Goal: Entertainment & Leisure: Consume media (video, audio)

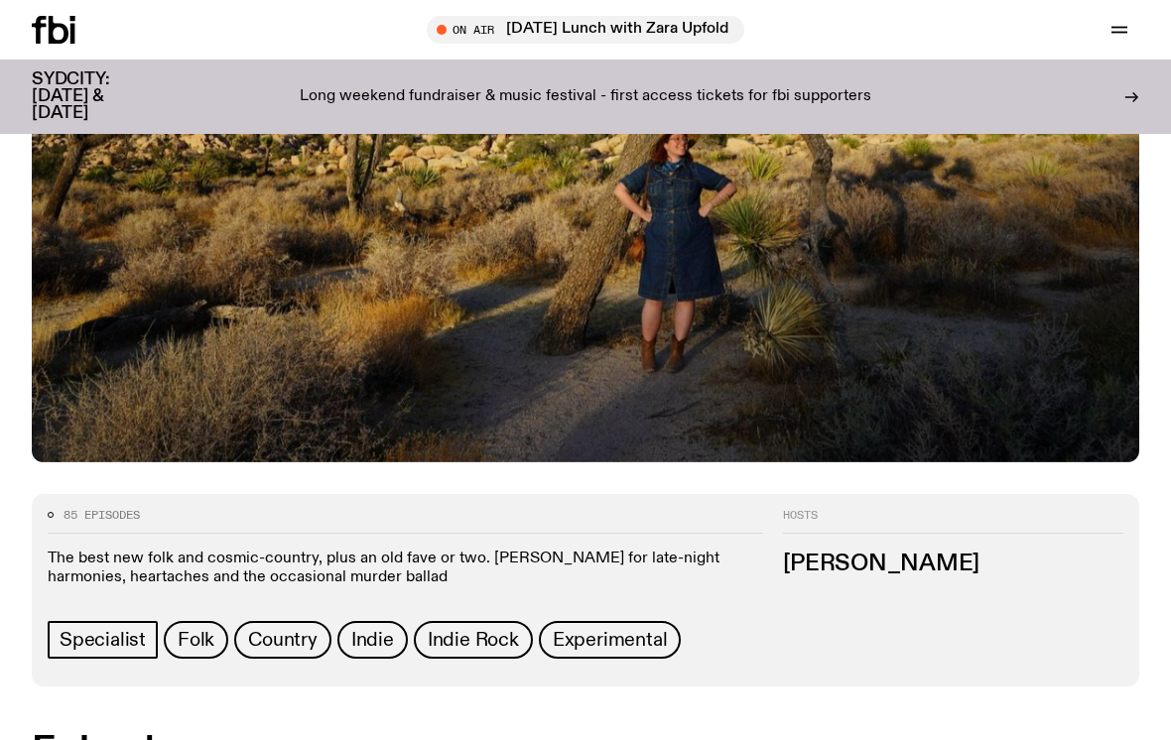
scroll to position [669, 0]
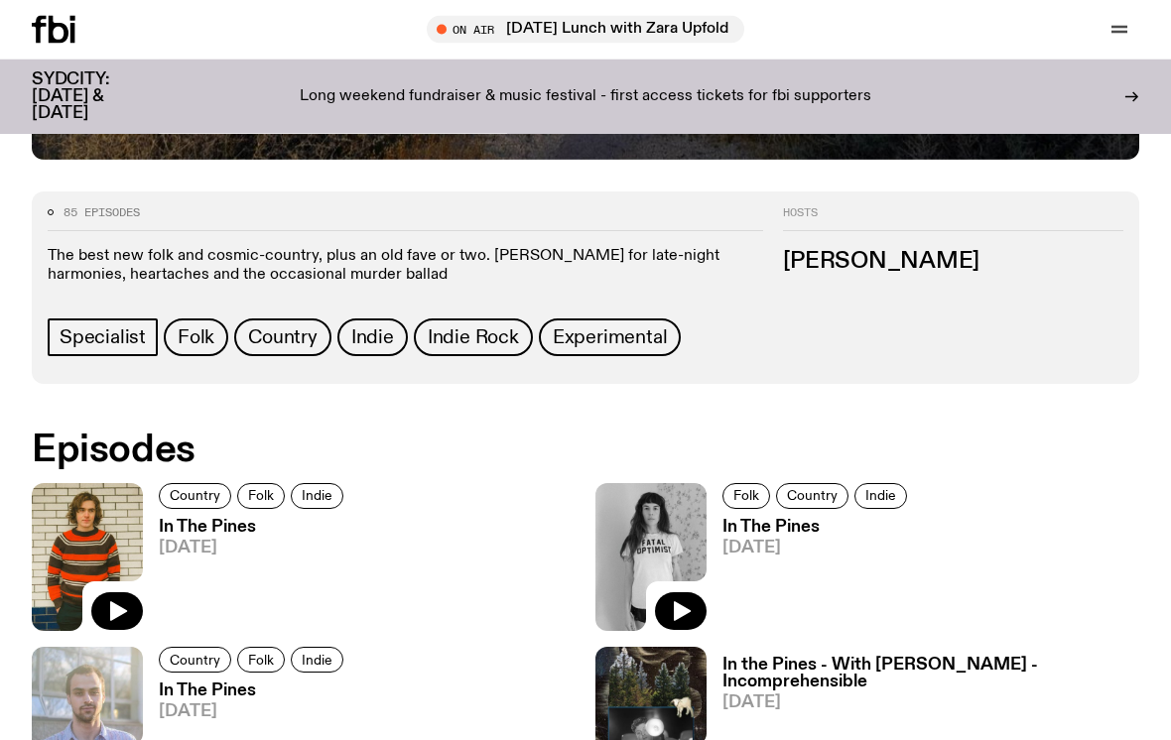
click at [124, 595] on button "button" at bounding box center [117, 612] width 52 height 38
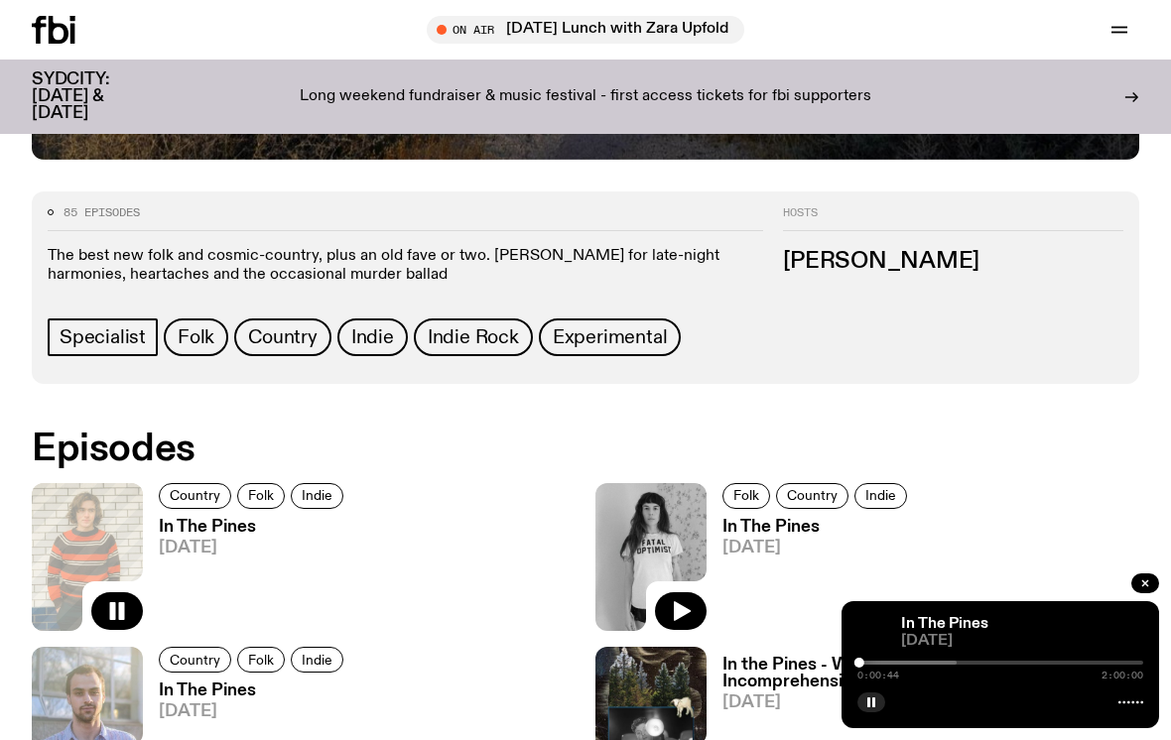
scroll to position [691, 0]
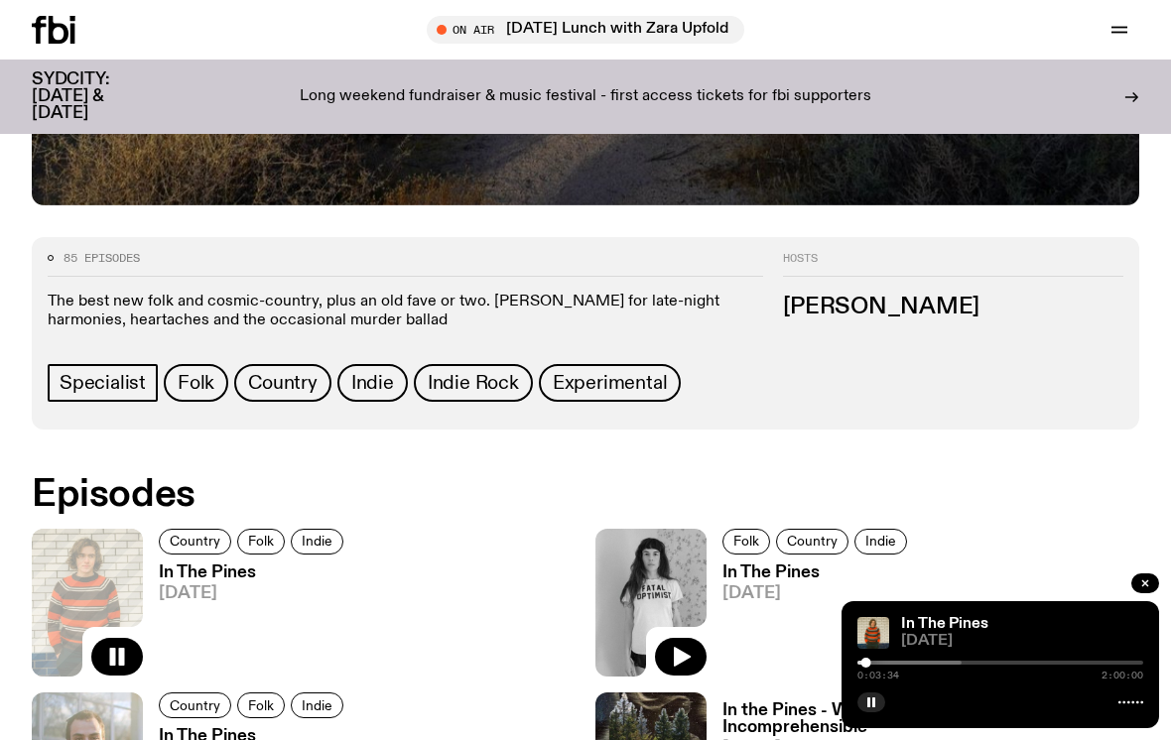
click at [110, 646] on icon "button" at bounding box center [117, 657] width 24 height 24
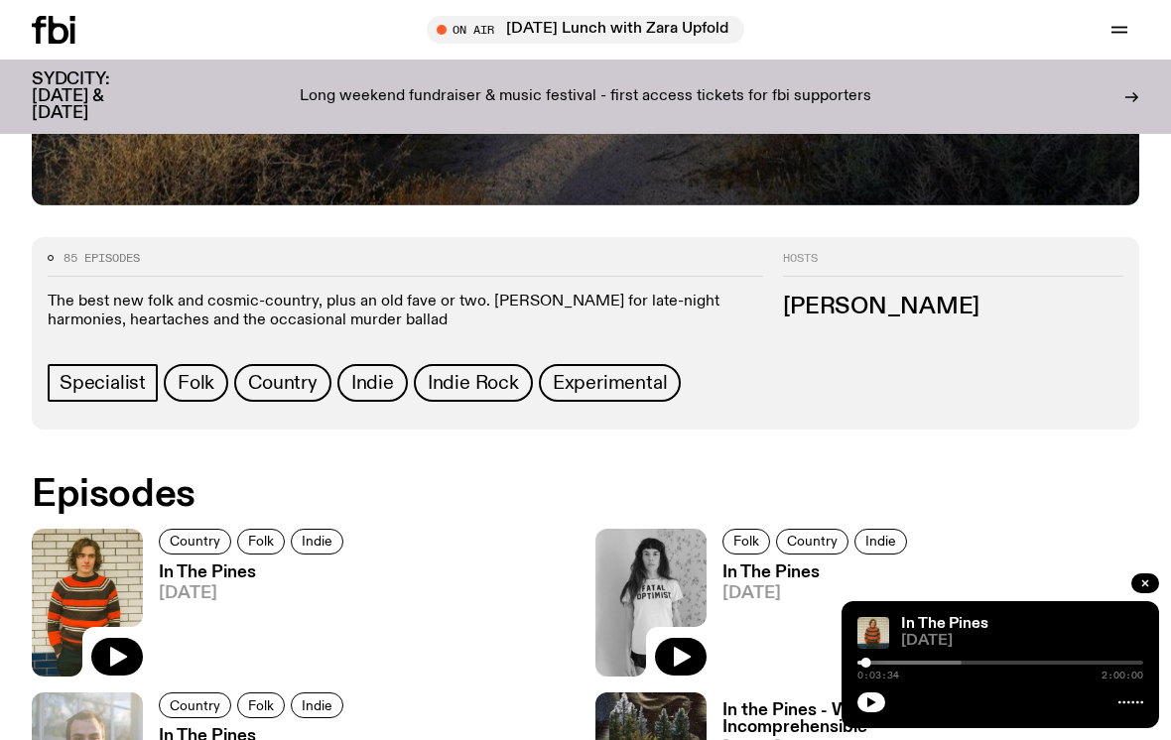
click at [105, 655] on button "button" at bounding box center [117, 657] width 52 height 38
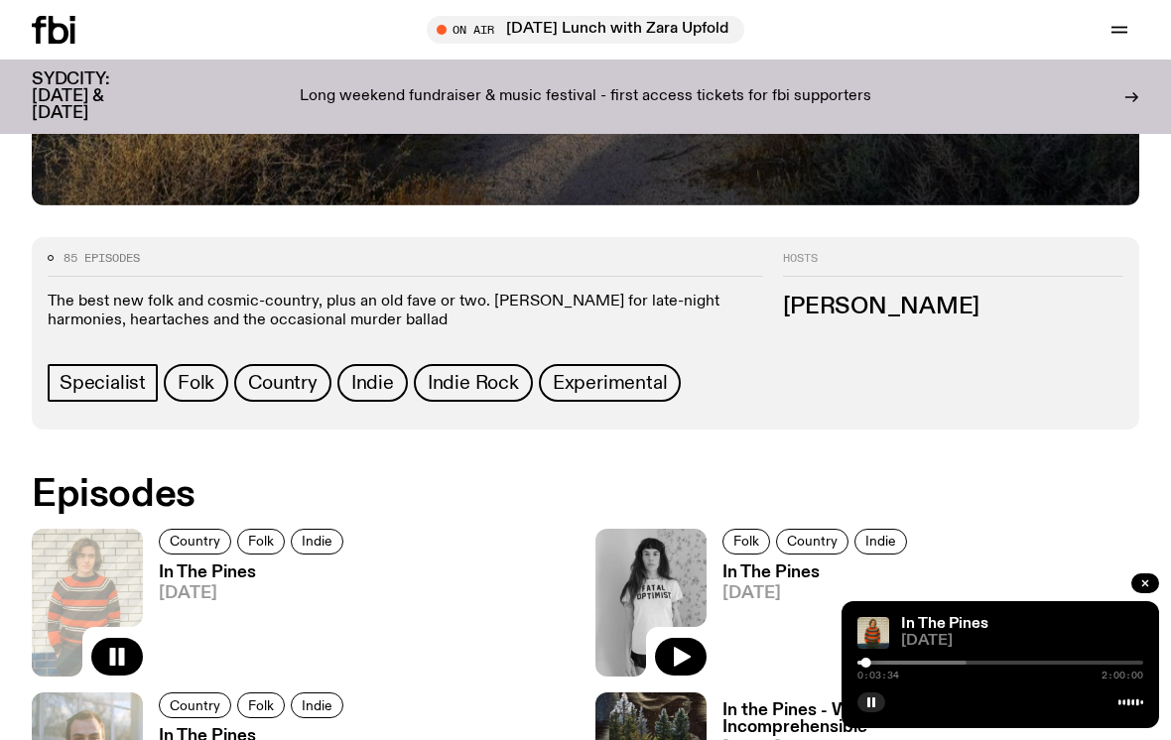
click at [109, 653] on icon "button" at bounding box center [117, 657] width 24 height 24
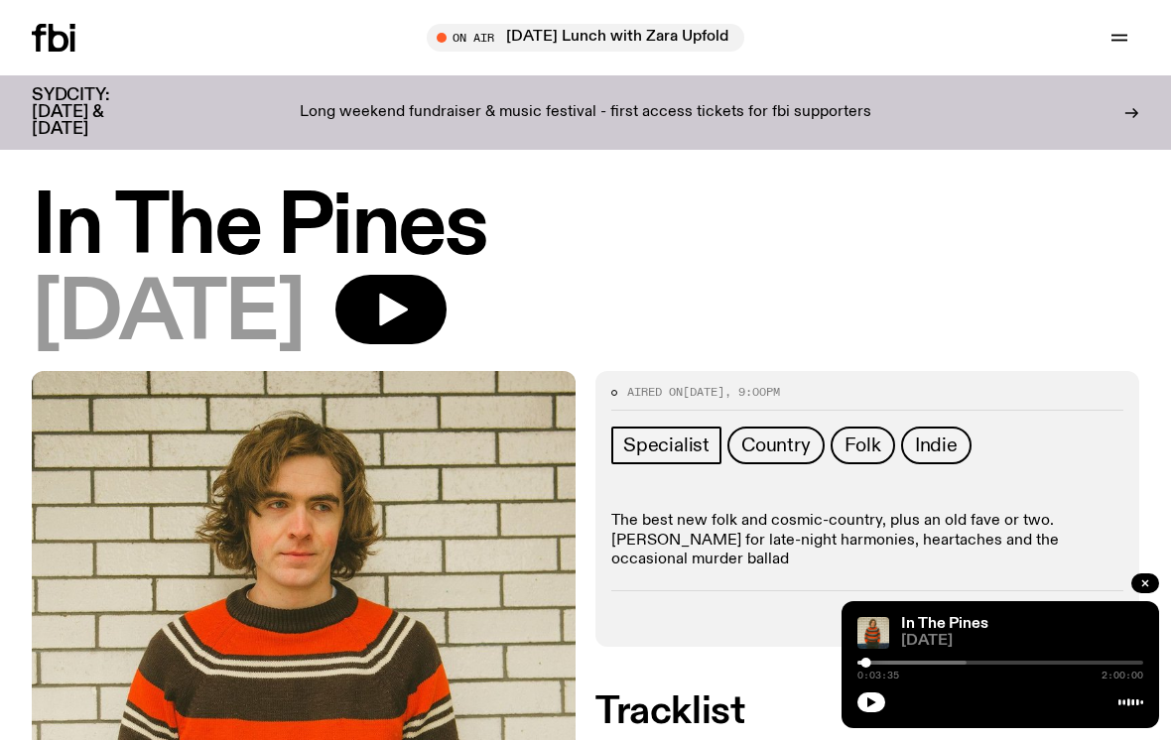
click at [857, 702] on button "button" at bounding box center [871, 703] width 28 height 20
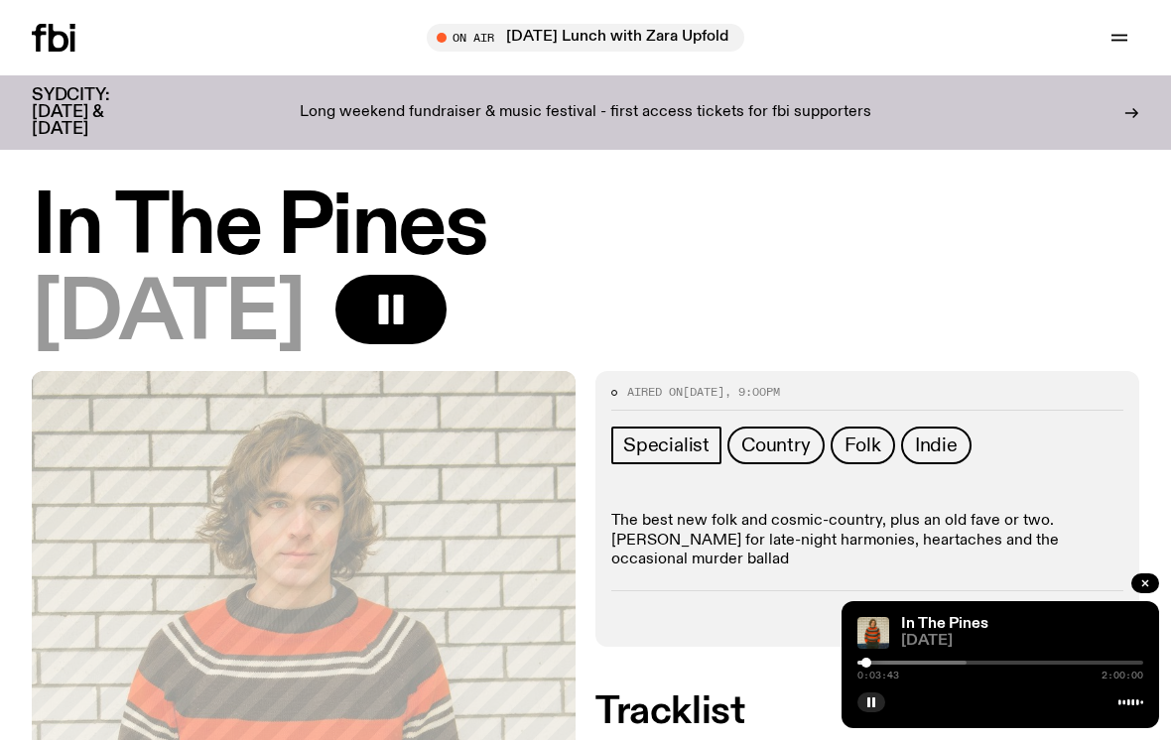
click at [845, 710] on div "In The Pines [DATE] 0:03:43 2:00:00" at bounding box center [999, 664] width 317 height 127
click at [847, 702] on div "In The Pines [DATE] 0:03:44 2:00:00" at bounding box center [999, 664] width 317 height 127
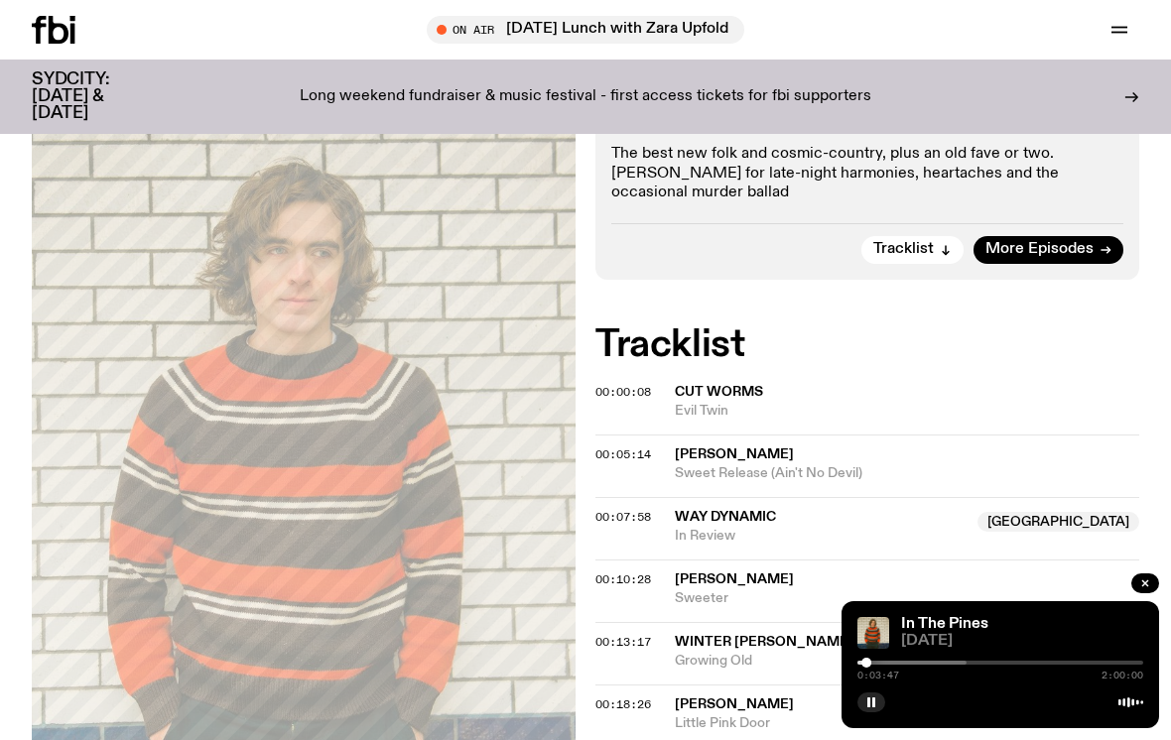
scroll to position [352, 0]
click at [839, 713] on span "Little Pink Door" at bounding box center [907, 722] width 464 height 19
click at [859, 714] on div "In The Pines [DATE] 0:03:48 2:00:00" at bounding box center [999, 664] width 317 height 127
click at [846, 728] on div "In The Pines [DATE] 0:03:49 2:00:00" at bounding box center [999, 664] width 317 height 127
click at [838, 713] on span "Little Pink Door" at bounding box center [907, 722] width 464 height 19
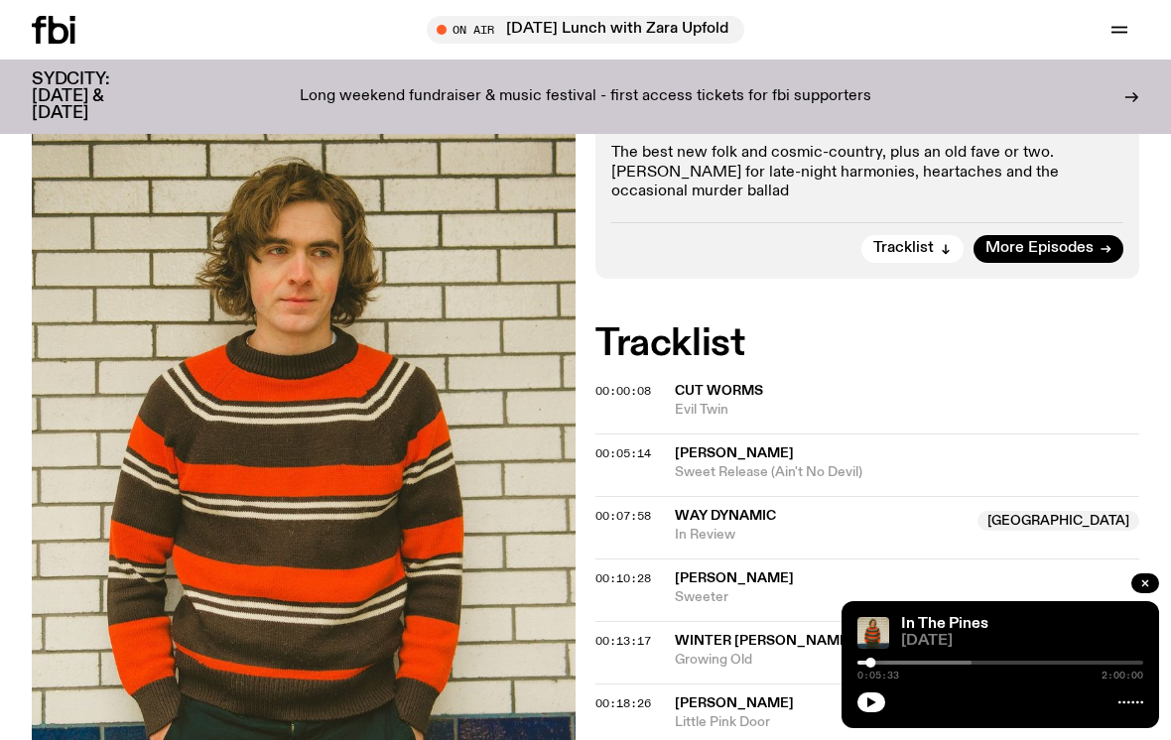
scroll to position [105, 0]
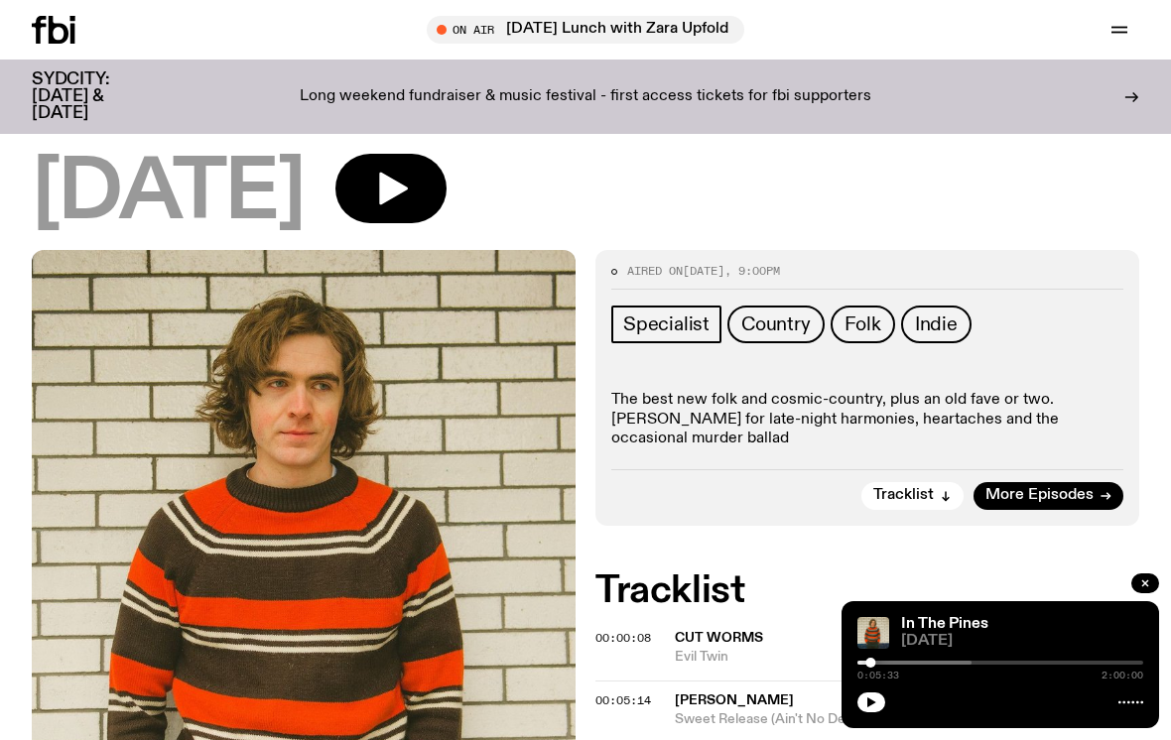
click at [870, 708] on icon "button" at bounding box center [871, 702] width 12 height 12
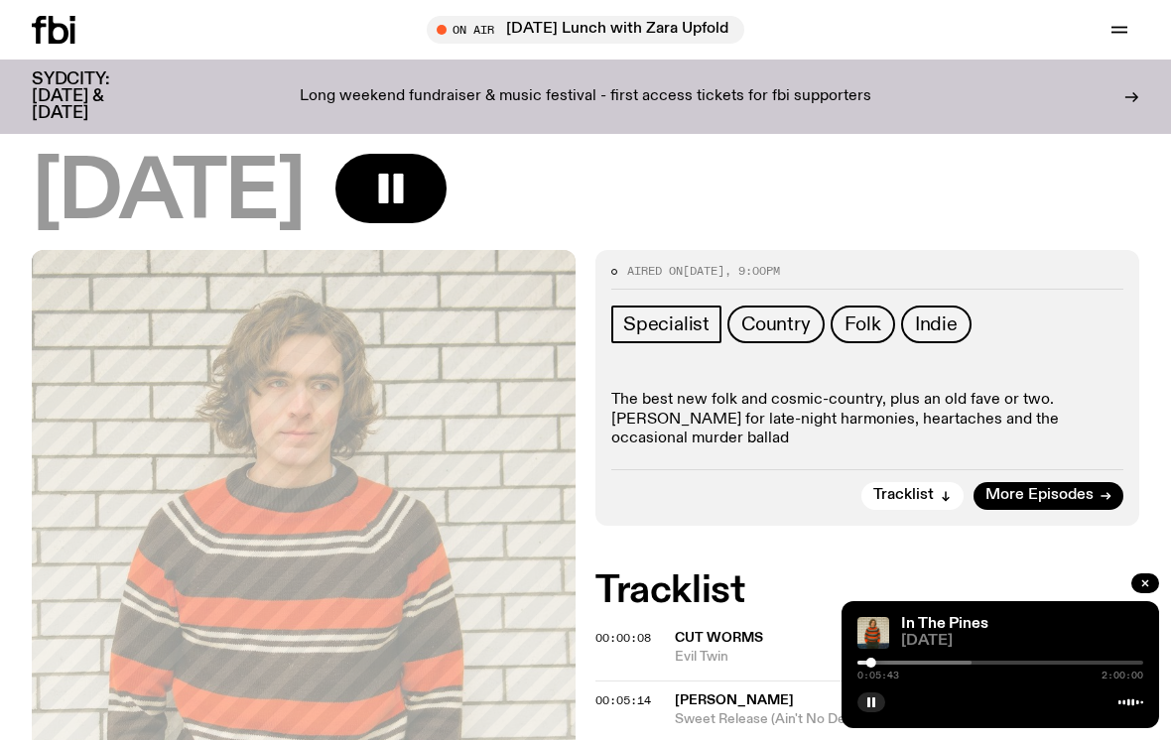
click at [875, 668] on div at bounding box center [871, 663] width 10 height 10
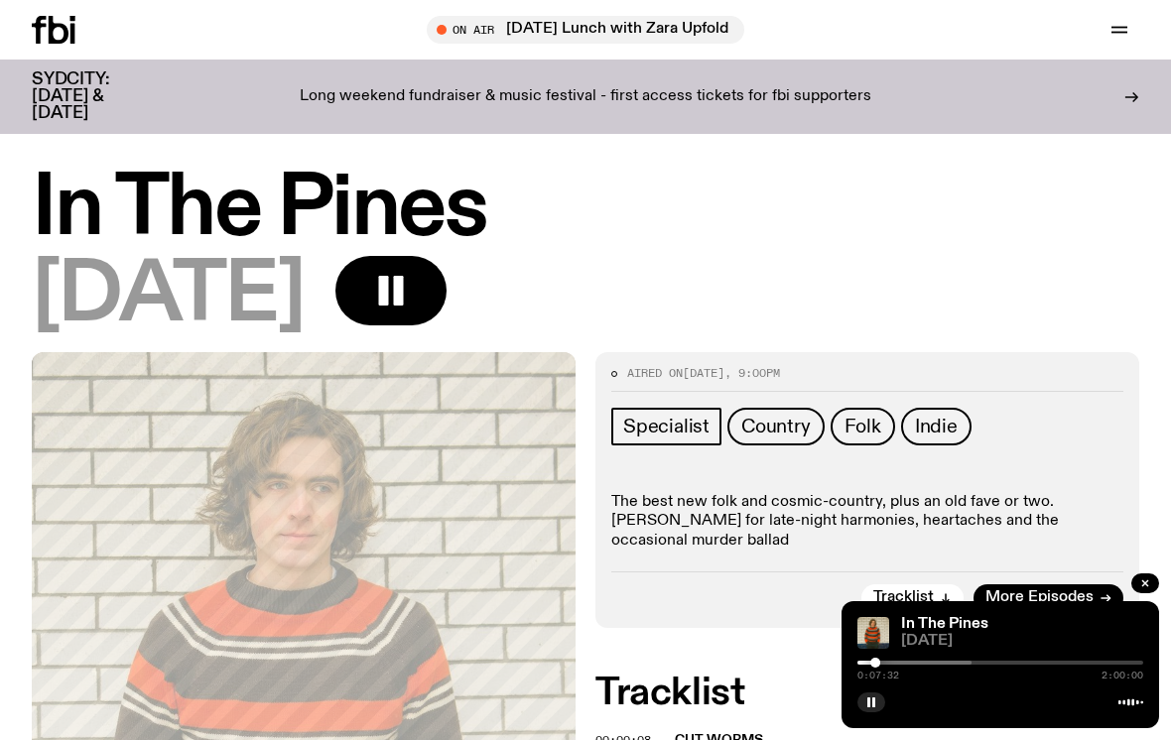
scroll to position [13, 0]
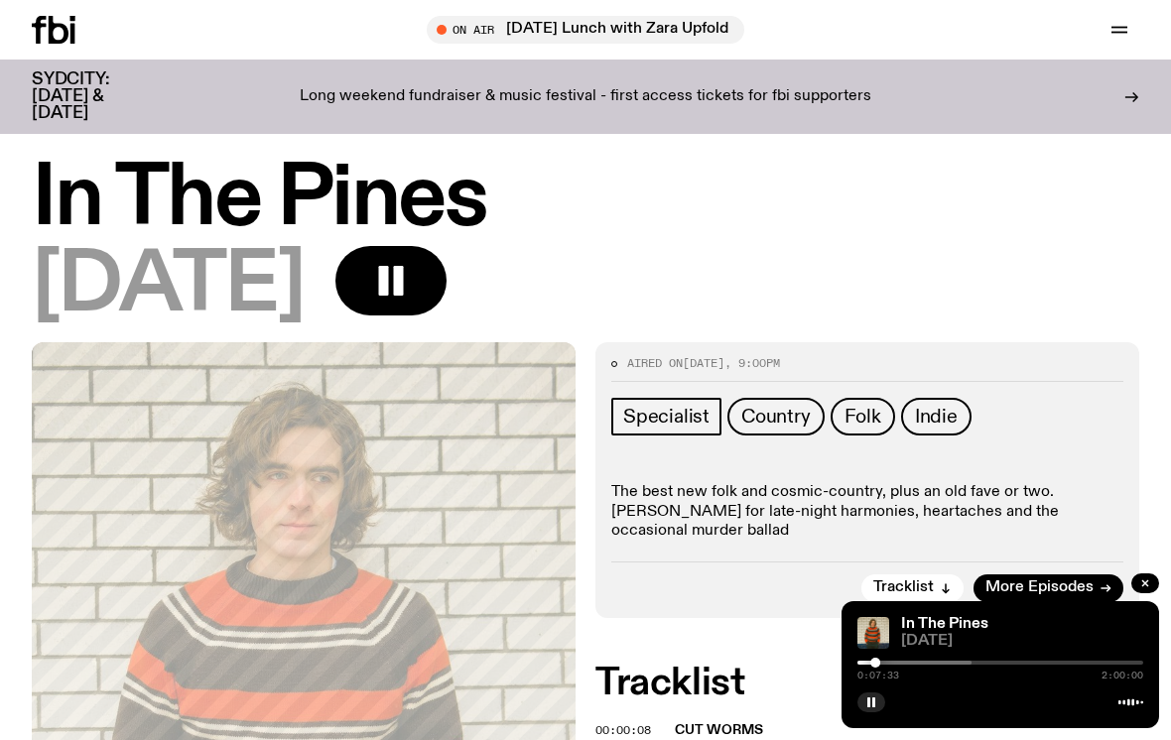
click at [446, 251] on button "button" at bounding box center [390, 280] width 111 height 69
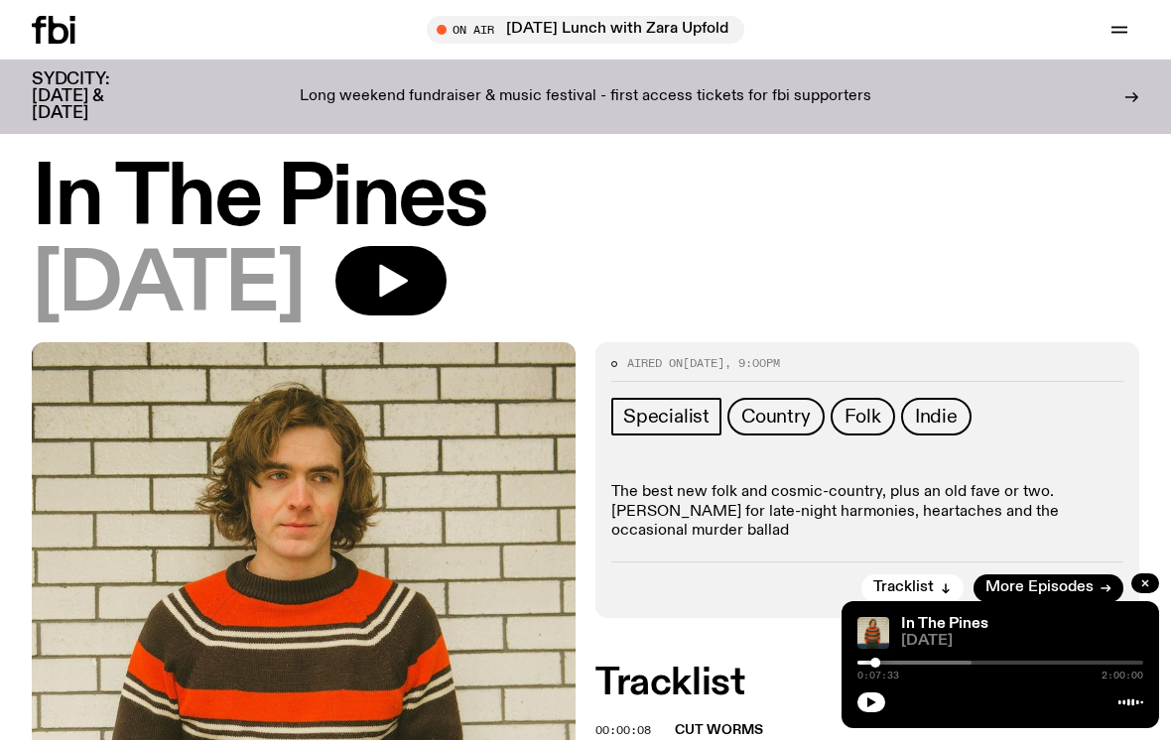
click at [446, 301] on button "button" at bounding box center [390, 280] width 111 height 69
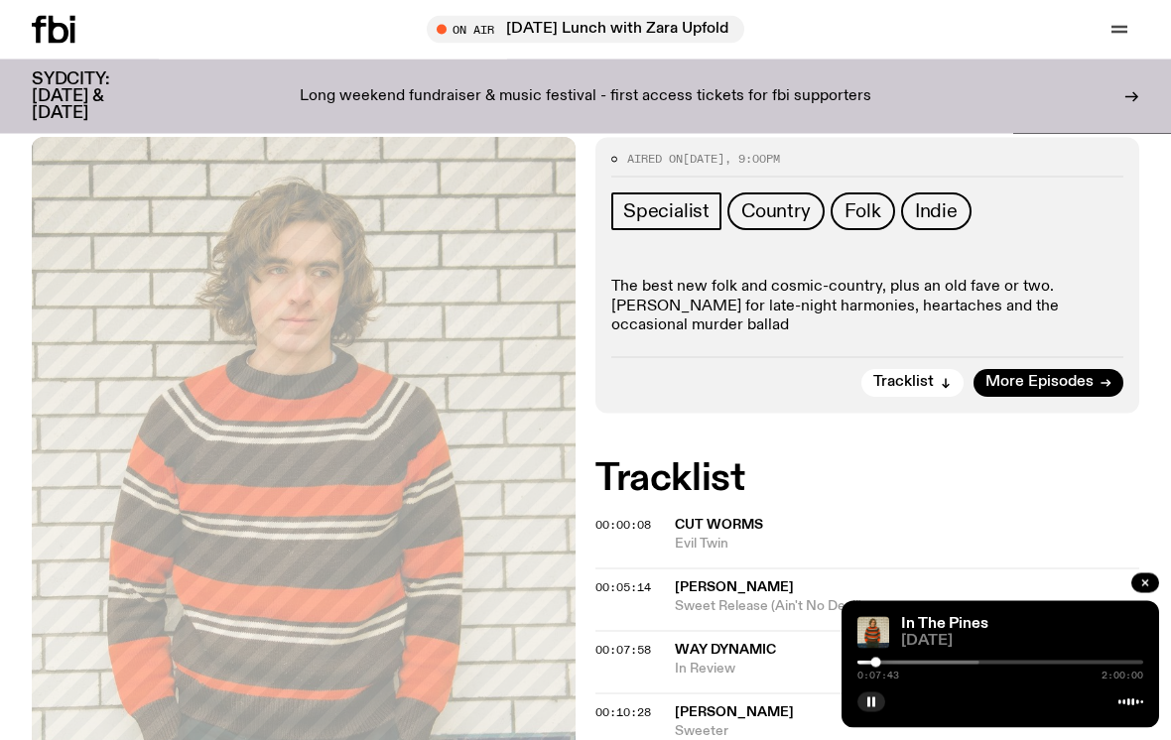
scroll to position [0, 0]
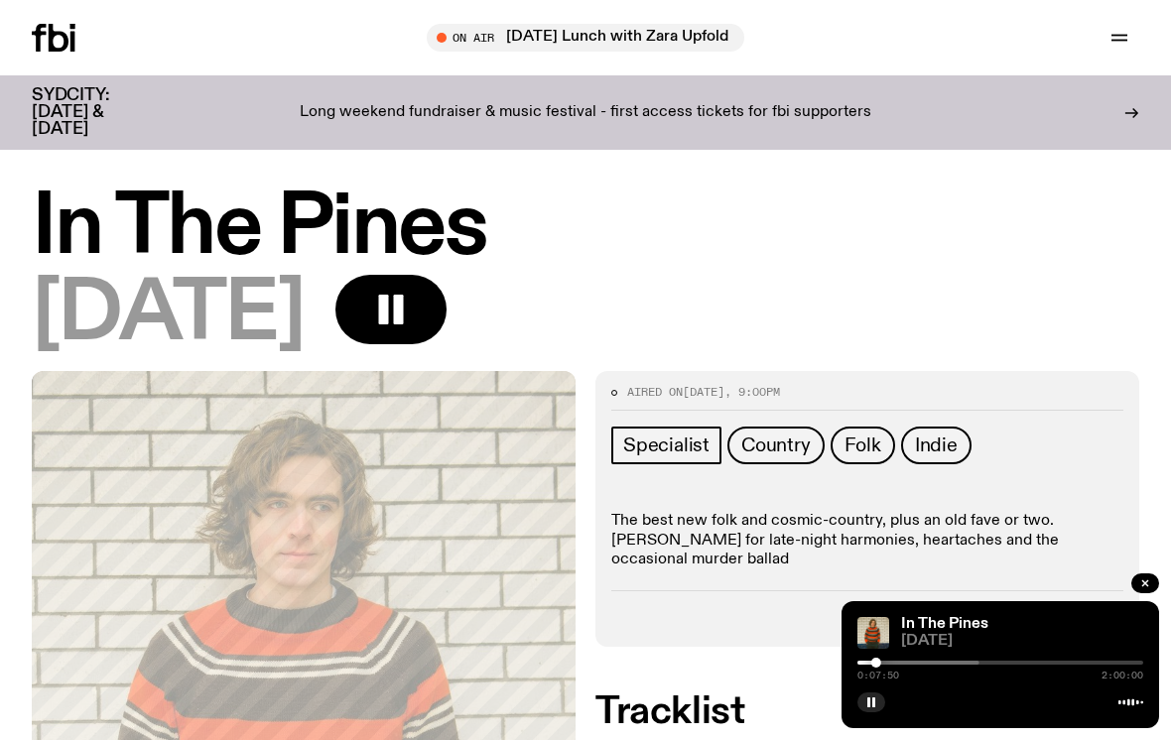
click at [446, 289] on button "button" at bounding box center [390, 309] width 111 height 69
click at [437, 283] on button "button" at bounding box center [390, 309] width 111 height 69
click at [388, 314] on rect "button" at bounding box center [383, 310] width 10 height 30
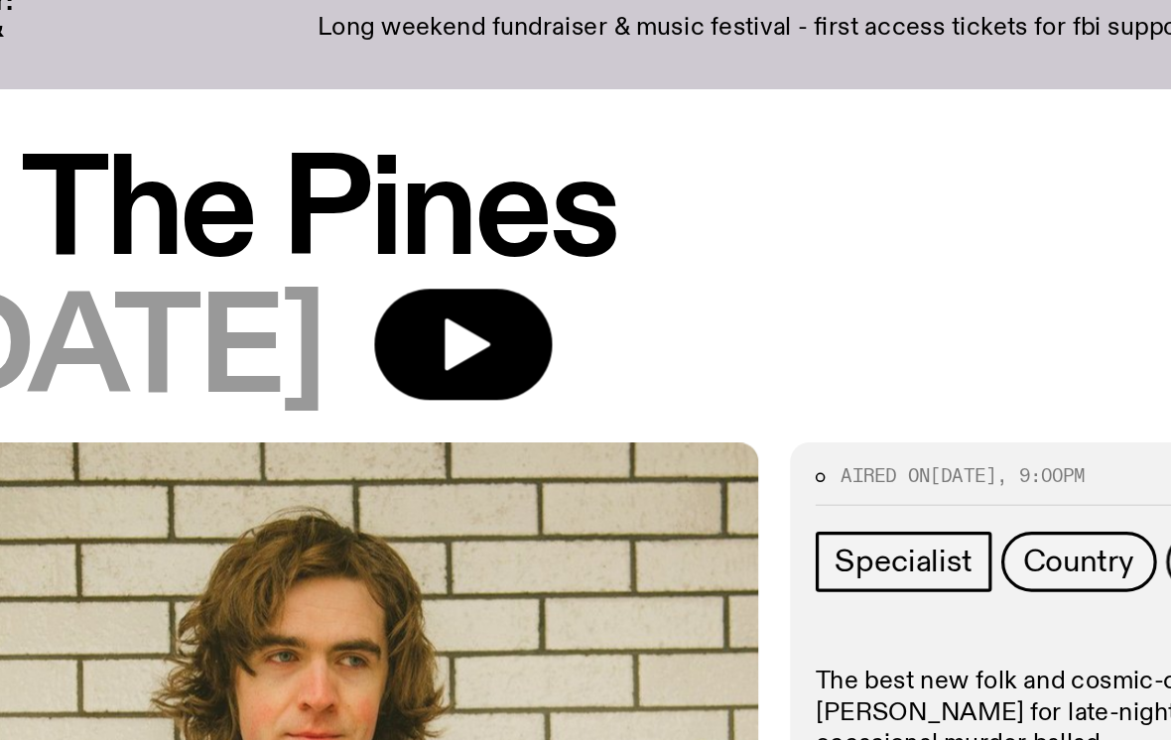
click at [335, 259] on button "button" at bounding box center [390, 293] width 111 height 69
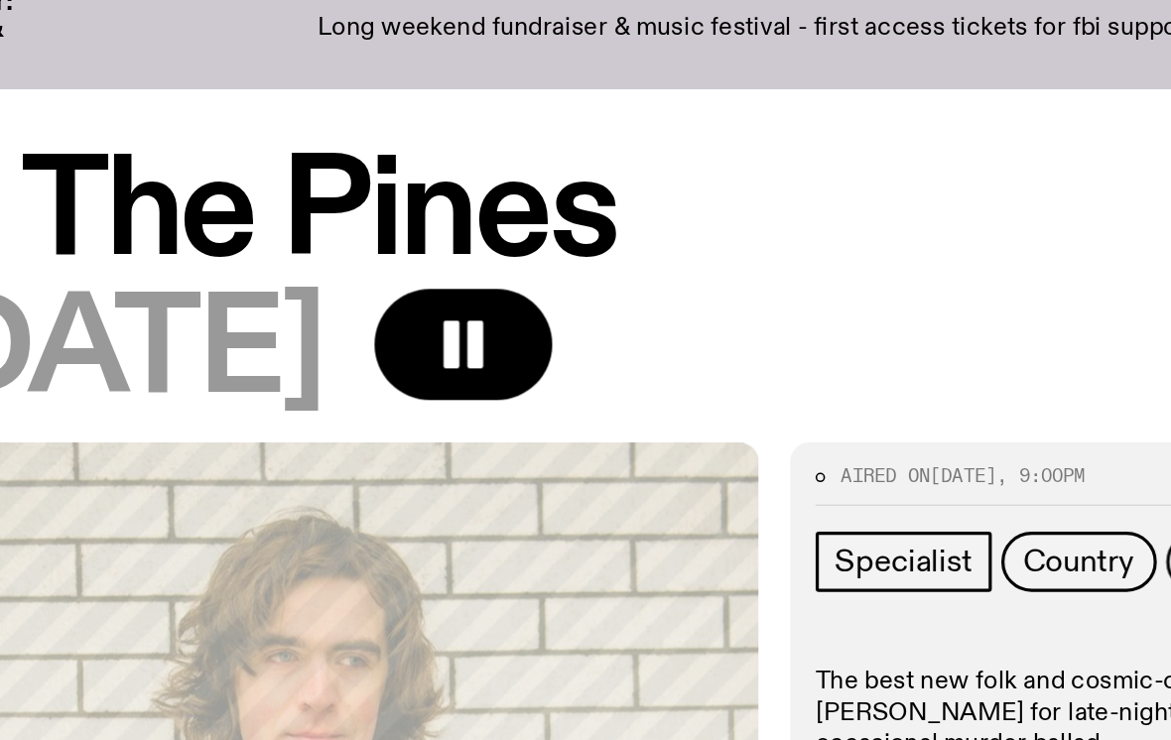
click at [335, 259] on button "button" at bounding box center [390, 293] width 111 height 69
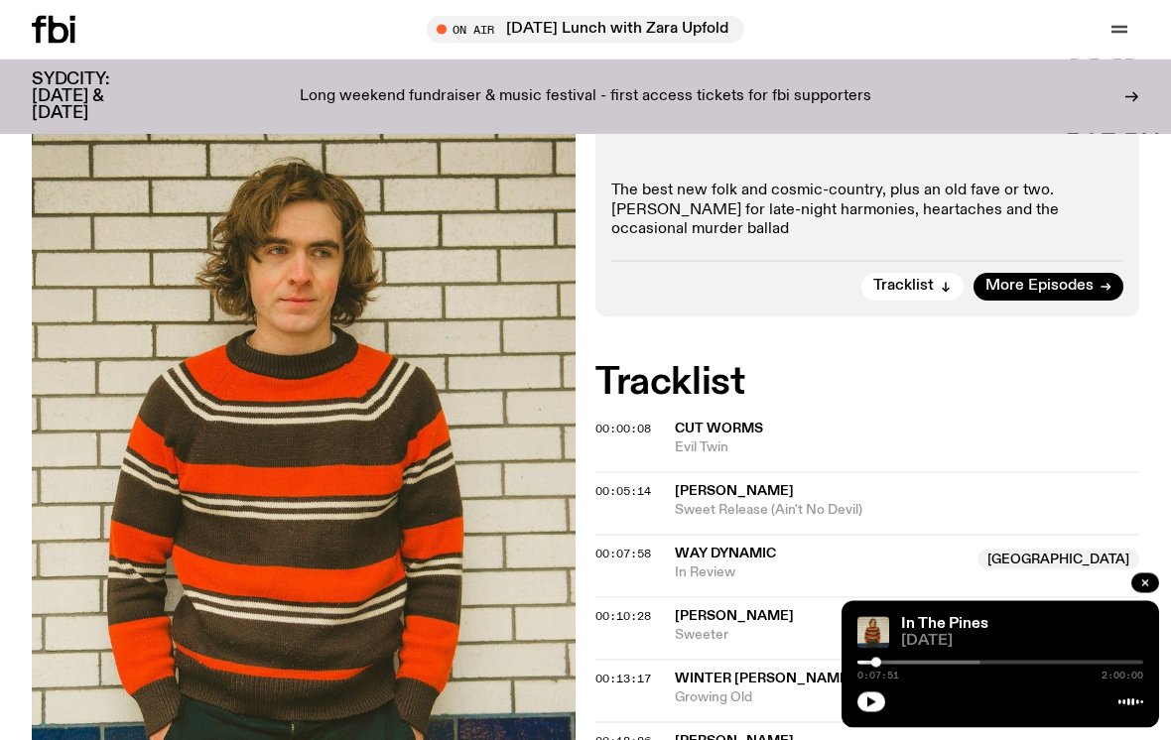
scroll to position [315, 0]
click at [868, 712] on button "button" at bounding box center [871, 703] width 28 height 20
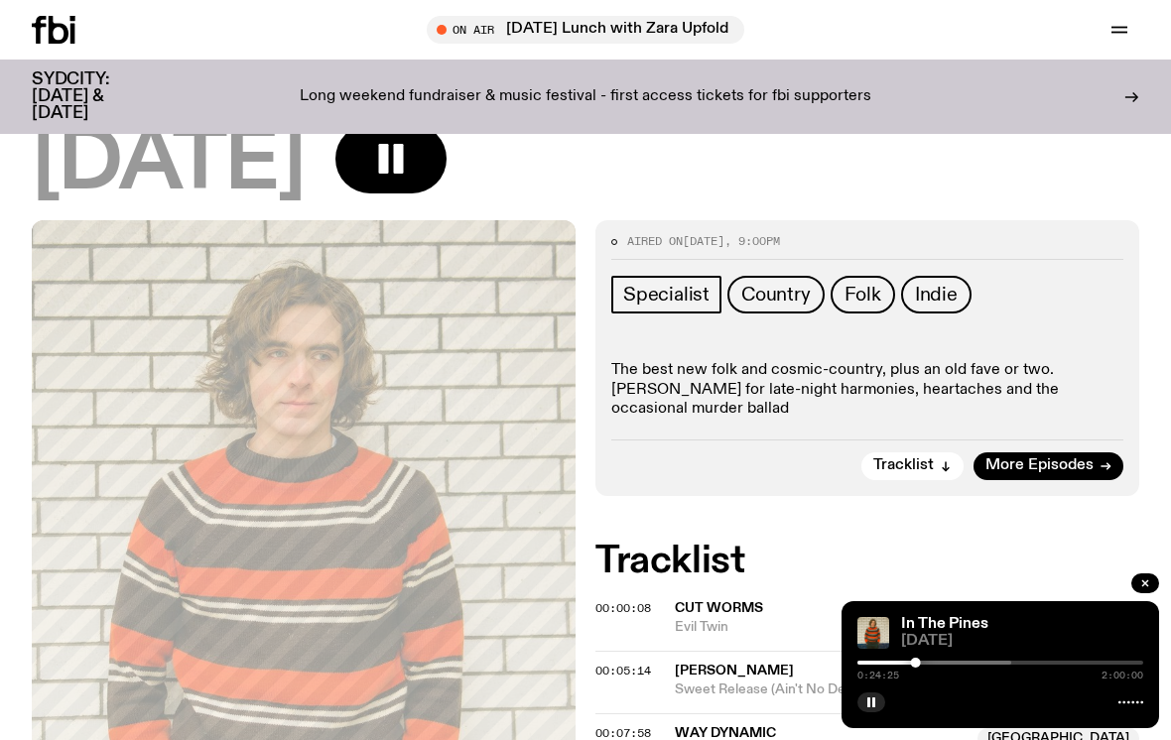
scroll to position [136, 0]
